Goal: Task Accomplishment & Management: Complete application form

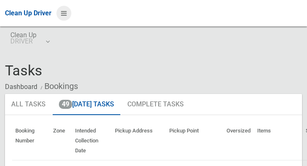
click at [67, 17] on icon at bounding box center [64, 13] width 6 height 14
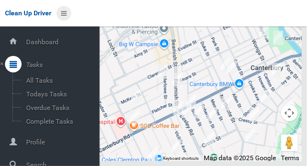
scroll to position [44, 0]
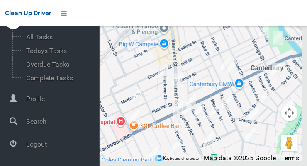
click at [47, 144] on span "Logout" at bounding box center [62, 145] width 76 height 8
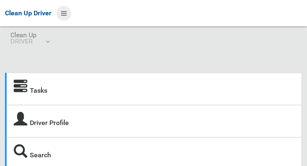
click at [61, 13] on icon at bounding box center [64, 13] width 6 height 14
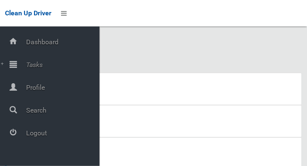
click at [43, 67] on span "Tasks" at bounding box center [62, 65] width 76 height 8
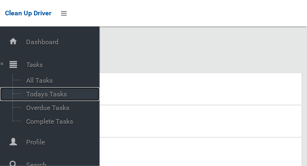
click at [59, 95] on span "Todays Tasks" at bounding box center [58, 95] width 69 height 8
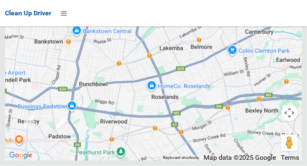
scroll to position [5389, 0]
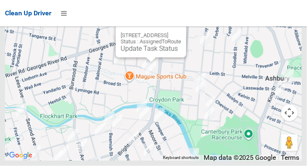
click at [181, 32] on button "Close" at bounding box center [171, 22] width 20 height 20
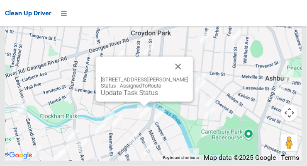
click at [181, 77] on button "Close" at bounding box center [179, 67] width 20 height 20
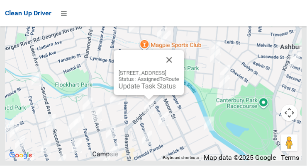
click at [179, 70] on button "Close" at bounding box center [169, 60] width 20 height 20
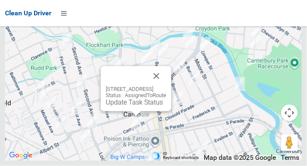
click at [166, 86] on button "Close" at bounding box center [157, 76] width 20 height 20
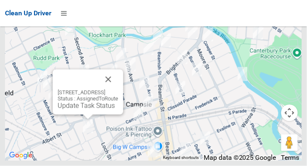
click at [118, 90] on button "Close" at bounding box center [108, 80] width 20 height 20
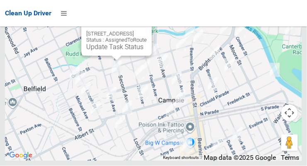
click at [147, 31] on button "Close" at bounding box center [137, 21] width 20 height 20
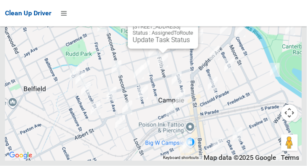
click at [193, 24] on button "Close" at bounding box center [184, 14] width 20 height 20
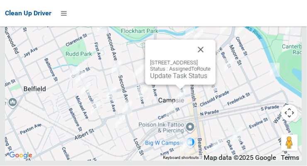
click at [211, 60] on button "Close" at bounding box center [201, 50] width 20 height 20
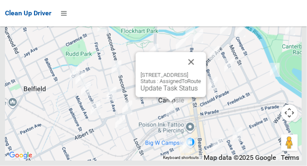
click at [201, 72] on button "Close" at bounding box center [191, 62] width 20 height 20
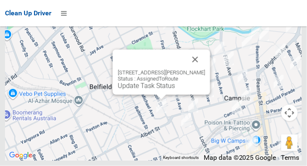
click at [205, 69] on button "Close" at bounding box center [196, 60] width 20 height 20
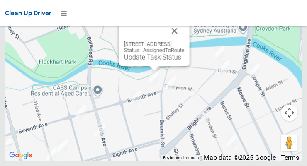
click at [185, 41] on button "Close" at bounding box center [175, 31] width 20 height 20
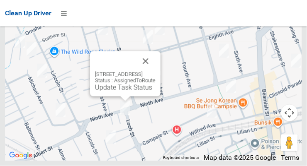
click at [156, 71] on button "Close" at bounding box center [146, 61] width 20 height 20
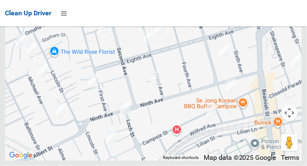
scroll to position [5389, 0]
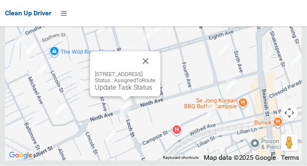
click at [156, 71] on button "Close" at bounding box center [146, 61] width 20 height 20
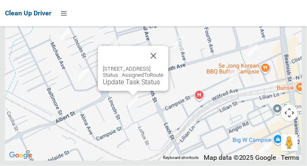
click at [164, 66] on button "Close" at bounding box center [154, 56] width 20 height 20
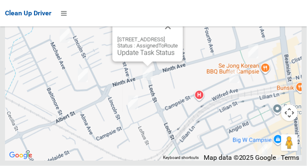
click at [178, 37] on button "Close" at bounding box center [168, 27] width 20 height 20
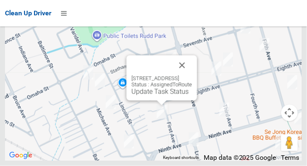
click at [192, 76] on button "Close" at bounding box center [182, 66] width 20 height 20
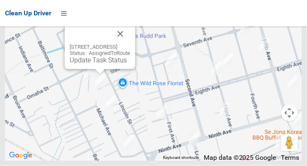
click at [98, 64] on link "Update Task Status" at bounding box center [98, 60] width 57 height 8
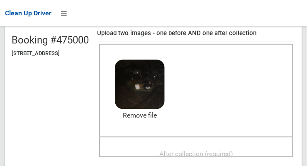
scroll to position [91, 0]
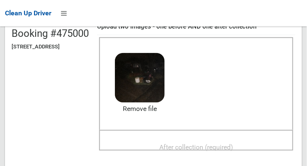
click at [223, 144] on span "After collection (required)" at bounding box center [196, 148] width 74 height 8
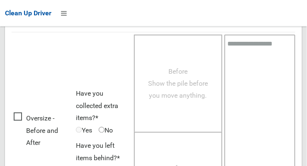
scroll to position [751, 0]
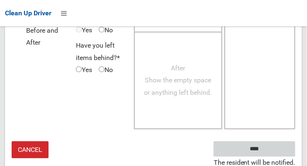
click at [275, 145] on input "****" at bounding box center [255, 149] width 82 height 15
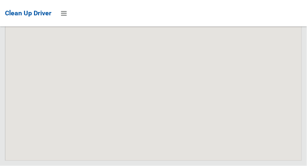
scroll to position [5389, 0]
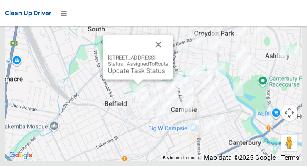
click at [139, 75] on link "Update Task Status" at bounding box center [136, 71] width 57 height 8
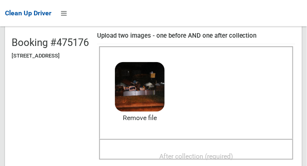
scroll to position [83, 0]
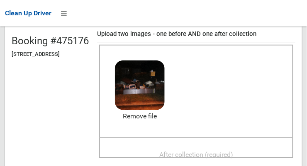
click at [230, 151] on span "After collection (required)" at bounding box center [196, 155] width 74 height 8
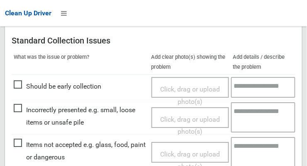
scroll to position [374, 0]
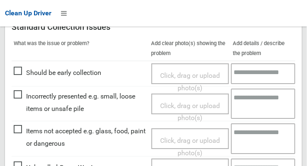
click at [192, 137] on span "Click, drag or upload photo(s)" at bounding box center [190, 147] width 60 height 20
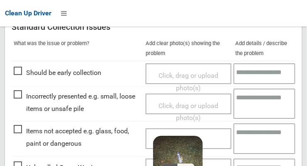
click at [250, 141] on textarea at bounding box center [265, 139] width 62 height 30
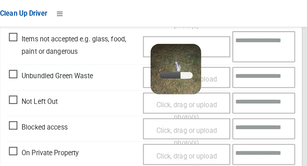
scroll to position [467, 0]
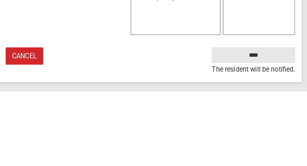
type textarea "**********"
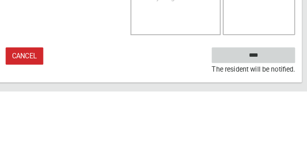
click at [274, 132] on input "****" at bounding box center [255, 130] width 82 height 15
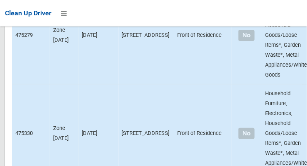
scroll to position [5389, 0]
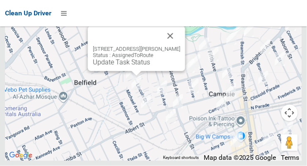
click at [137, 66] on link "Update Task Status" at bounding box center [121, 63] width 57 height 8
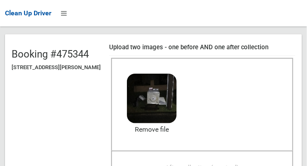
scroll to position [69, 0]
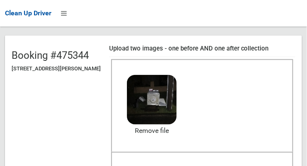
click at [219, 165] on span "After collection (required)" at bounding box center [203, 169] width 74 height 8
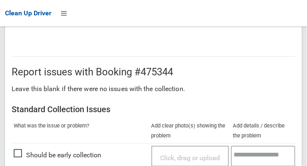
scroll to position [751, 0]
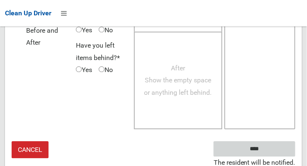
click at [276, 149] on input "****" at bounding box center [255, 149] width 82 height 15
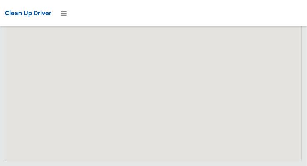
scroll to position [5389, 0]
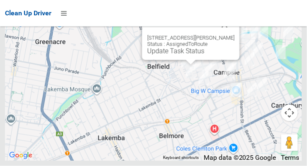
click at [188, 55] on link "Update Task Status" at bounding box center [175, 51] width 57 height 8
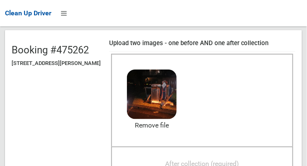
scroll to position [91, 0]
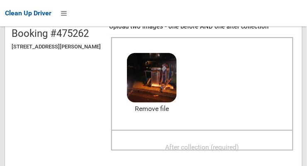
click at [231, 147] on span "After collection (required)" at bounding box center [203, 148] width 74 height 8
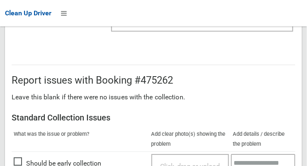
scroll to position [751, 0]
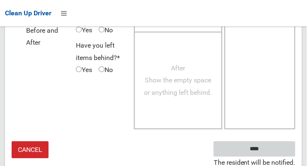
click at [277, 149] on input "****" at bounding box center [255, 149] width 82 height 15
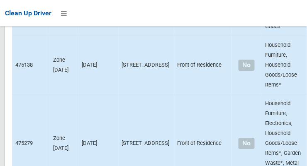
scroll to position [5389, 0]
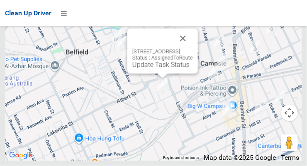
click at [157, 69] on link "Update Task Status" at bounding box center [160, 65] width 57 height 8
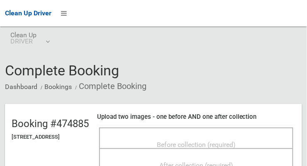
click at [203, 141] on span "Before collection (required)" at bounding box center [196, 145] width 79 height 8
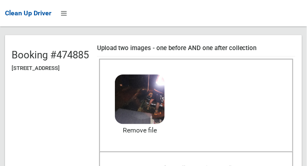
scroll to position [71, 0]
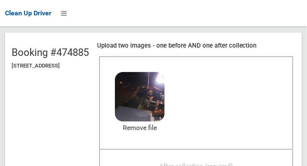
click at [218, 163] on span "After collection (required)" at bounding box center [196, 167] width 74 height 8
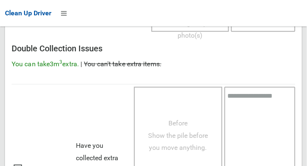
scroll to position [775, 0]
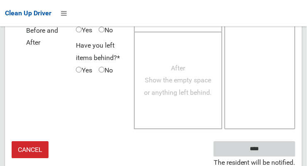
click at [276, 147] on input "****" at bounding box center [255, 149] width 82 height 15
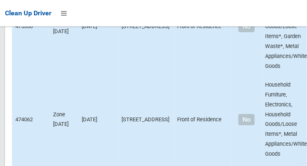
scroll to position [5389, 0]
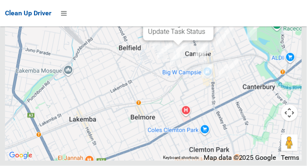
click at [180, 36] on link "Update Task Status" at bounding box center [176, 32] width 57 height 8
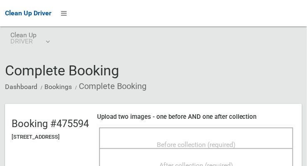
click at [215, 141] on span "Before collection (required)" at bounding box center [196, 145] width 79 height 8
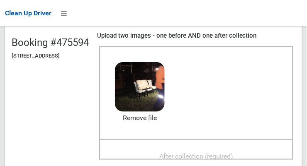
scroll to position [87, 0]
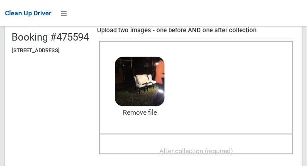
click at [225, 147] on span "After collection (required)" at bounding box center [196, 151] width 74 height 8
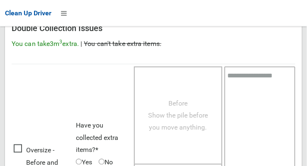
scroll to position [751, 0]
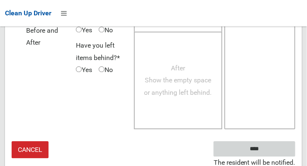
click at [274, 147] on input "****" at bounding box center [255, 149] width 82 height 15
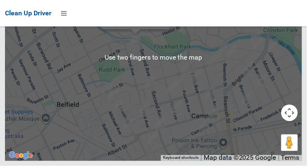
scroll to position [5359, 0]
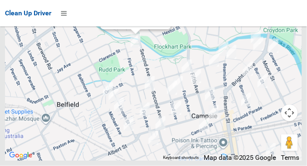
click at [139, 24] on link "Update Task Status" at bounding box center [133, 21] width 57 height 8
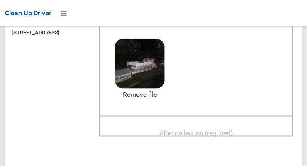
scroll to position [103, 0]
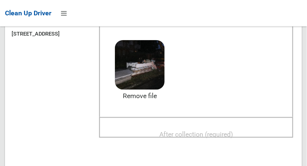
click at [228, 131] on span "After collection (required)" at bounding box center [196, 135] width 74 height 8
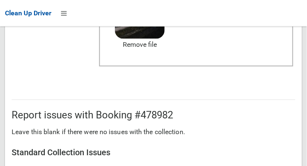
scroll to position [500, 0]
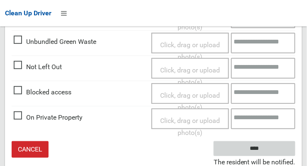
click at [279, 152] on input "****" at bounding box center [255, 149] width 82 height 15
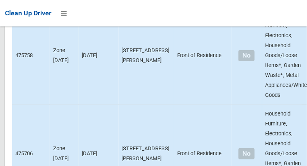
scroll to position [5389, 0]
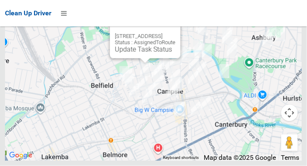
click at [144, 54] on link "Update Task Status" at bounding box center [143, 50] width 57 height 8
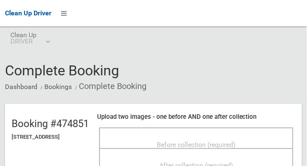
click at [193, 141] on span "Before collection (required)" at bounding box center [196, 145] width 79 height 8
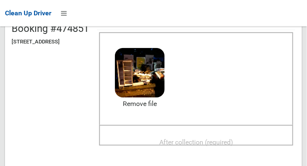
scroll to position [95, 0]
click at [227, 142] on span "After collection (required)" at bounding box center [196, 143] width 74 height 8
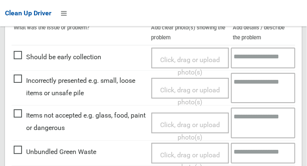
scroll to position [500, 0]
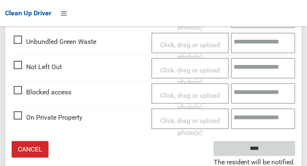
click at [281, 147] on input "****" at bounding box center [255, 149] width 82 height 15
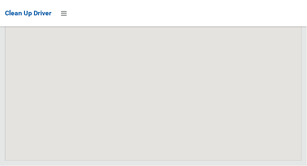
scroll to position [5389, 0]
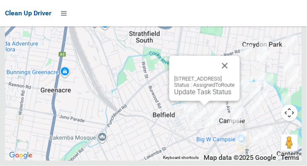
click at [198, 96] on link "Update Task Status" at bounding box center [202, 92] width 57 height 8
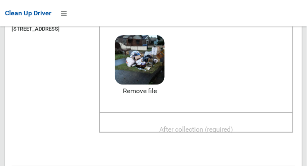
scroll to position [112, 0]
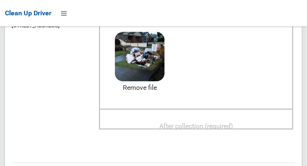
click at [233, 122] on span "After collection (required)" at bounding box center [196, 126] width 74 height 8
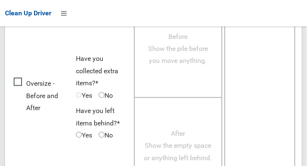
scroll to position [751, 0]
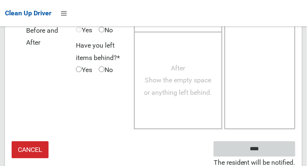
click at [273, 148] on input "****" at bounding box center [255, 149] width 82 height 15
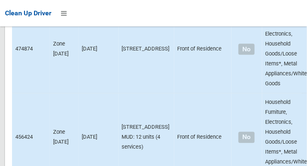
scroll to position [5389, 0]
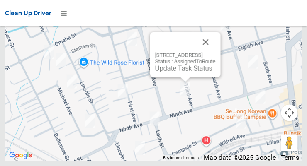
click at [216, 52] on button "Close" at bounding box center [206, 42] width 20 height 20
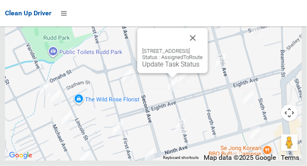
click at [203, 48] on button "Close" at bounding box center [193, 38] width 20 height 20
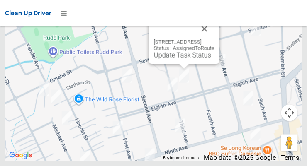
click at [215, 39] on button "Close" at bounding box center [205, 29] width 20 height 20
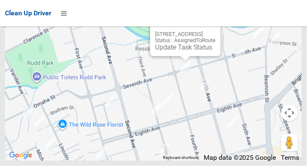
click at [216, 31] on button "Close" at bounding box center [206, 21] width 20 height 20
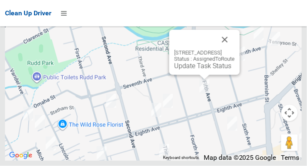
click at [235, 50] on button "Close" at bounding box center [225, 40] width 20 height 20
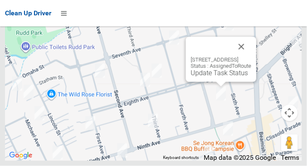
click at [252, 57] on button "Close" at bounding box center [242, 47] width 20 height 20
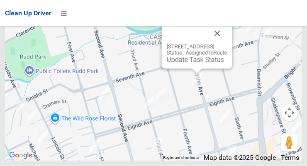
click at [227, 42] on button "Close" at bounding box center [218, 34] width 20 height 20
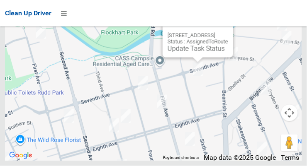
click at [228, 32] on button "Close" at bounding box center [218, 22] width 20 height 20
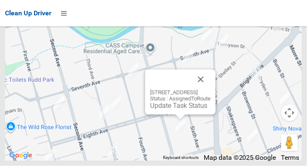
click at [211, 90] on button "Close" at bounding box center [201, 80] width 20 height 20
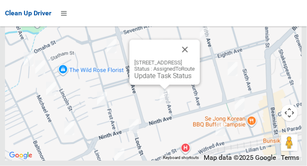
click at [166, 80] on link "Update Task Status" at bounding box center [163, 76] width 57 height 8
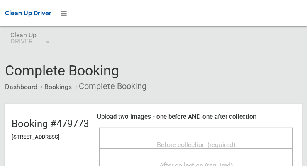
click at [181, 143] on span "Before collection (required)" at bounding box center [196, 145] width 79 height 8
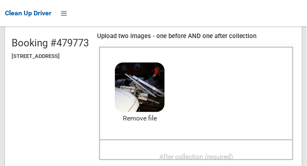
scroll to position [91, 0]
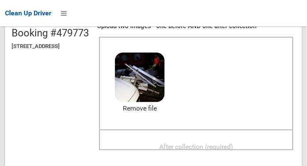
click at [220, 146] on span "After collection (required)" at bounding box center [196, 147] width 74 height 8
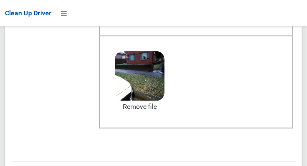
scroll to position [500, 0]
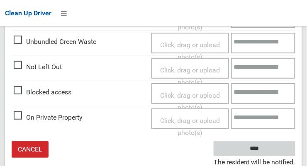
click at [279, 142] on input "****" at bounding box center [255, 149] width 82 height 15
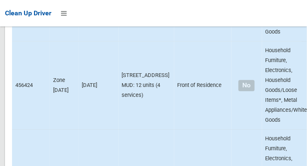
scroll to position [2742, 0]
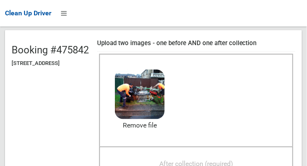
scroll to position [70, 0]
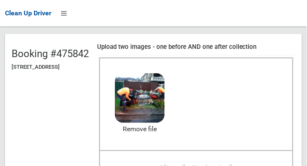
click at [219, 165] on span "After collection (required)" at bounding box center [196, 168] width 74 height 8
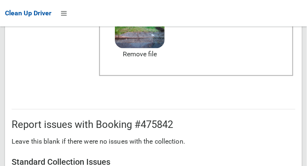
scroll to position [751, 0]
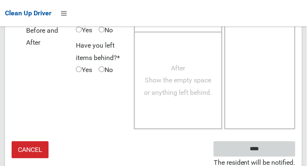
click at [278, 144] on input "****" at bounding box center [255, 149] width 82 height 15
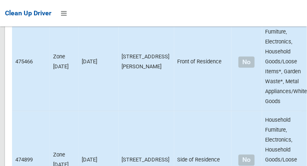
scroll to position [5389, 0]
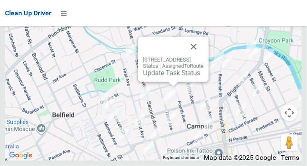
click at [172, 77] on link "Update Task Status" at bounding box center [171, 73] width 57 height 8
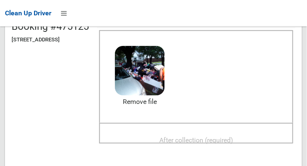
scroll to position [105, 0]
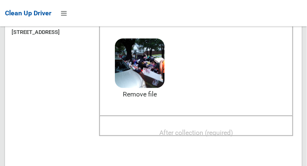
click at [222, 132] on span "After collection (required)" at bounding box center [196, 133] width 74 height 8
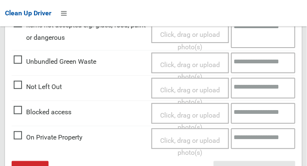
scroll to position [500, 0]
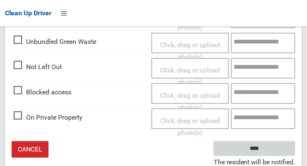
click at [280, 144] on input "****" at bounding box center [255, 149] width 82 height 15
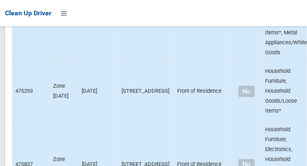
scroll to position [5389, 0]
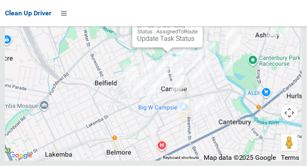
click at [169, 43] on link "Update Task Status" at bounding box center [165, 39] width 57 height 8
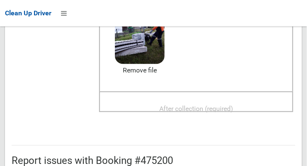
scroll to position [139, 0]
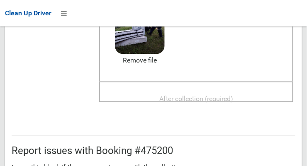
click at [233, 95] on span "After collection (required)" at bounding box center [196, 99] width 74 height 8
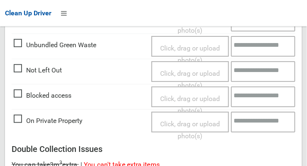
scroll to position [751, 0]
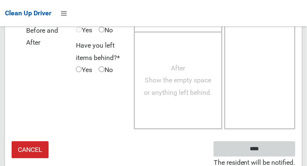
click at [281, 143] on input "****" at bounding box center [255, 149] width 82 height 15
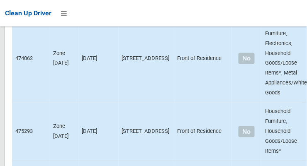
scroll to position [5389, 0]
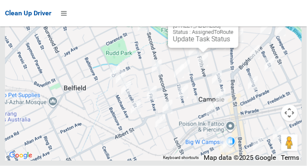
click at [203, 43] on link "Update Task Status" at bounding box center [201, 39] width 57 height 8
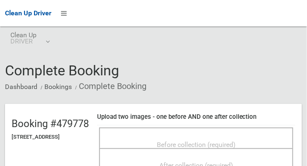
click at [202, 141] on span "Before collection (required)" at bounding box center [196, 145] width 79 height 8
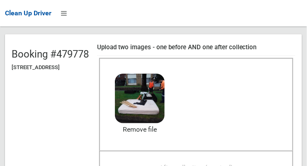
scroll to position [77, 0]
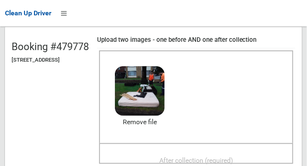
click at [218, 157] on span "After collection (required)" at bounding box center [196, 161] width 74 height 8
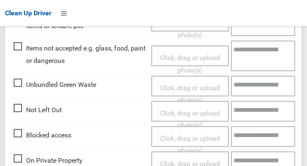
scroll to position [500, 0]
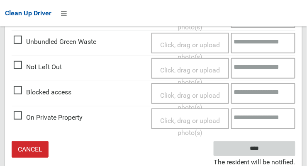
click at [272, 149] on input "****" at bounding box center [255, 149] width 82 height 15
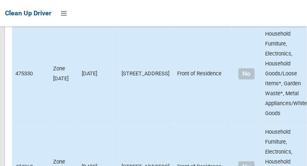
scroll to position [5389, 0]
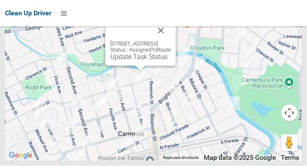
click at [138, 61] on link "Update Task Status" at bounding box center [138, 57] width 57 height 8
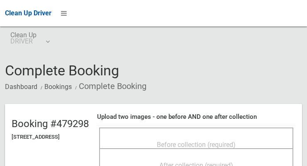
click at [204, 141] on span "Before collection (required)" at bounding box center [196, 145] width 79 height 8
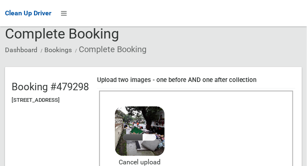
scroll to position [36, 0]
